Goal: Information Seeking & Learning: Learn about a topic

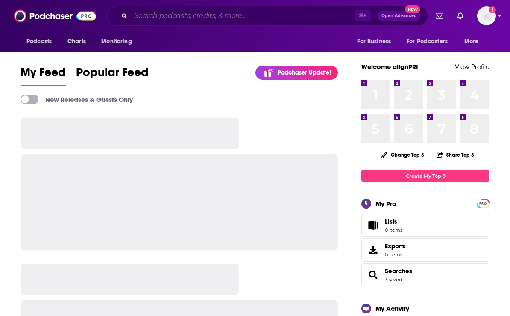
click at [151, 15] on input "Search podcasts, credits, & more..." at bounding box center [243, 16] width 224 height 14
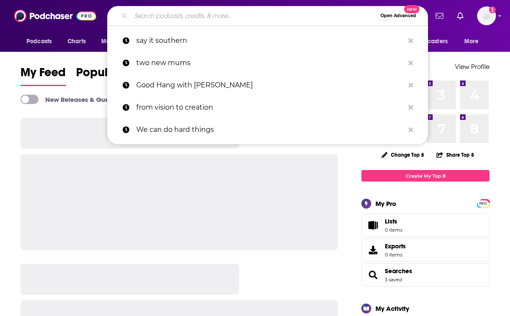
paste input "Humanity at Scale: Redefining Leadership"
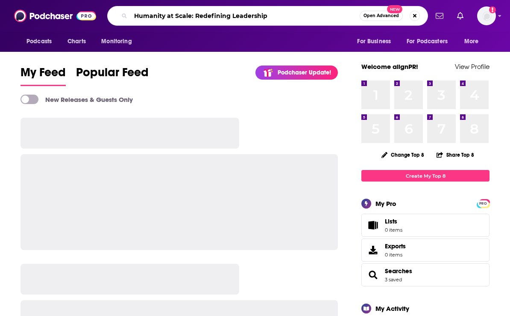
type input "Humanity at Scale: Redefining Leadership"
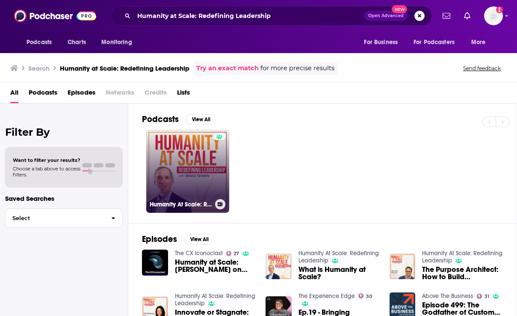
click at [191, 182] on link "Humanity At Scale: Redefining Leadership" at bounding box center [187, 171] width 83 height 83
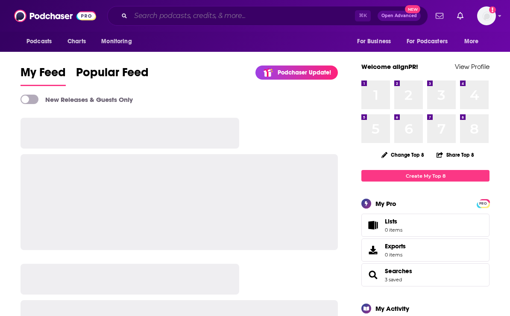
click at [175, 22] on input "Search podcasts, credits, & more..." at bounding box center [243, 16] width 224 height 14
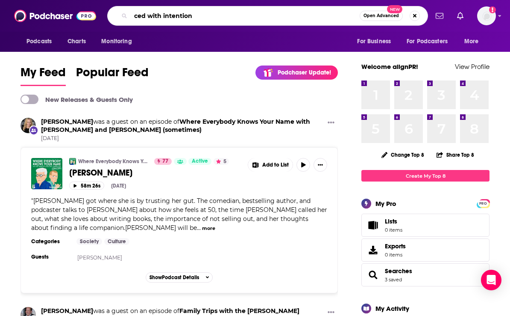
type input "ced with intention"
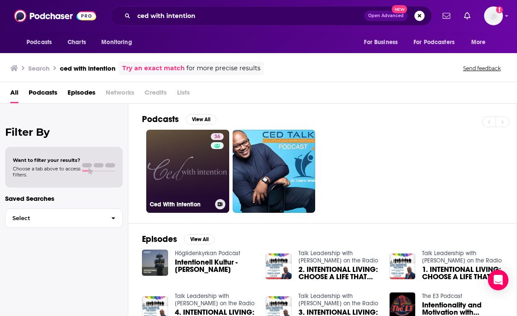
click at [195, 167] on link "36 Ced With Intention" at bounding box center [187, 171] width 83 height 83
